Goal: Navigation & Orientation: Find specific page/section

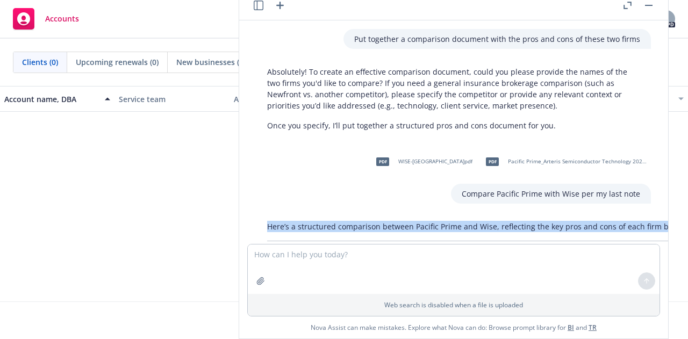
click at [648, 6] on button "button" at bounding box center [648, 5] width 13 height 13
